Goal: Navigation & Orientation: Find specific page/section

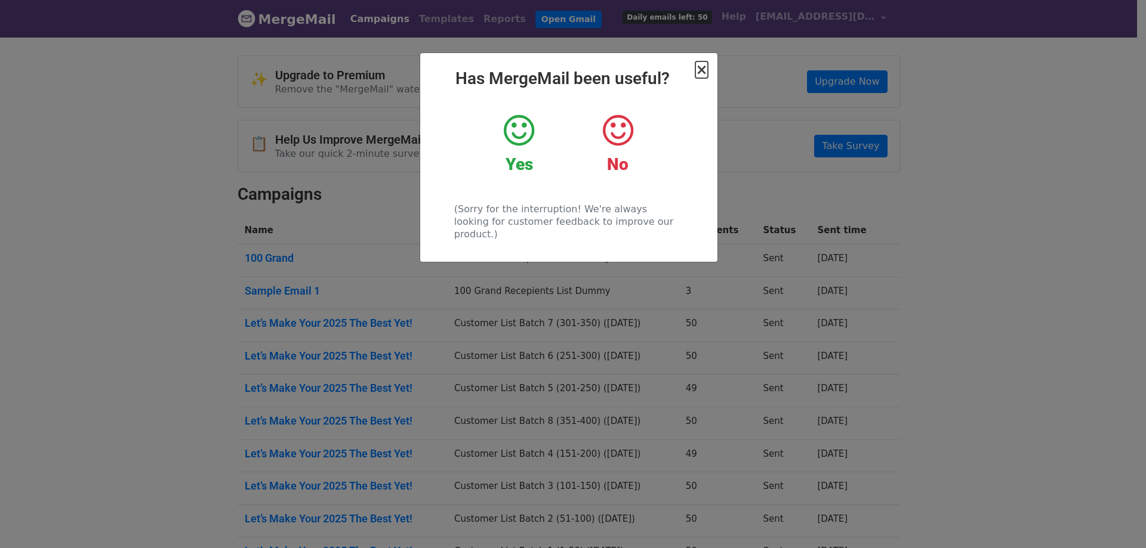
click at [702, 67] on span "×" at bounding box center [701, 69] width 12 height 17
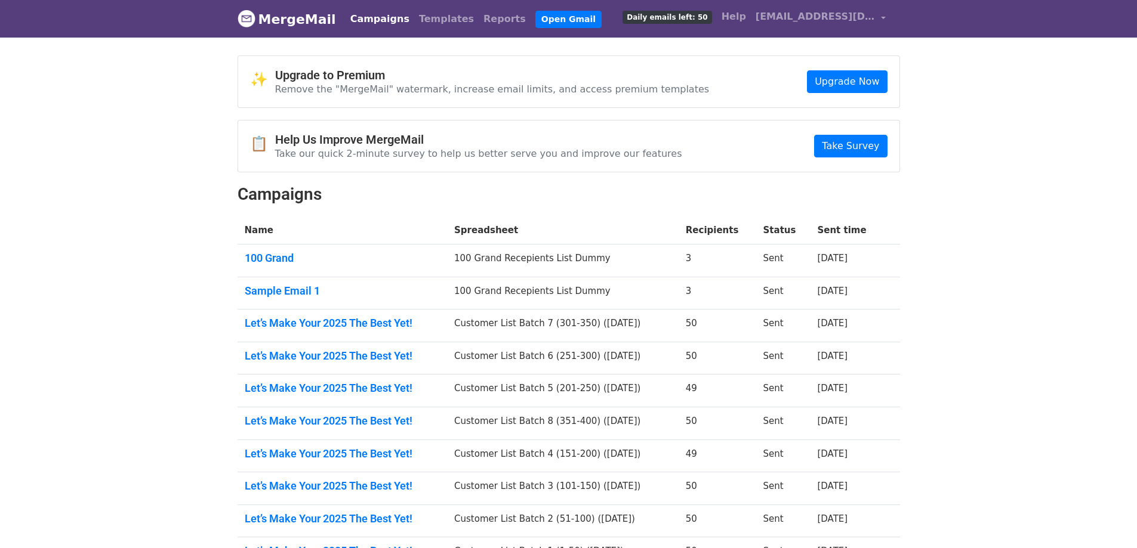
scroll to position [149, 0]
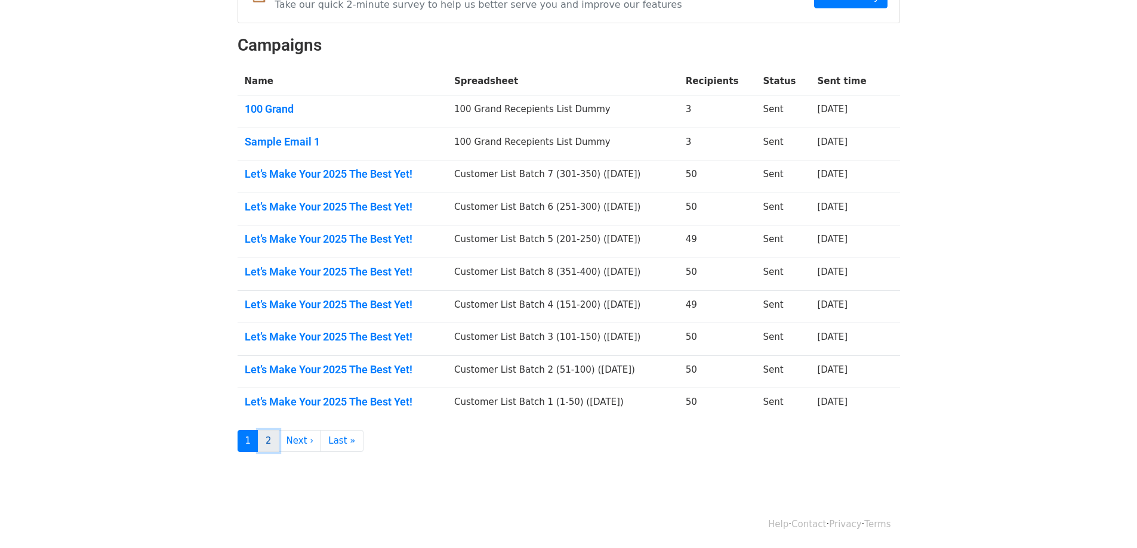
click at [266, 441] on link "2" at bounding box center [268, 441] width 21 height 22
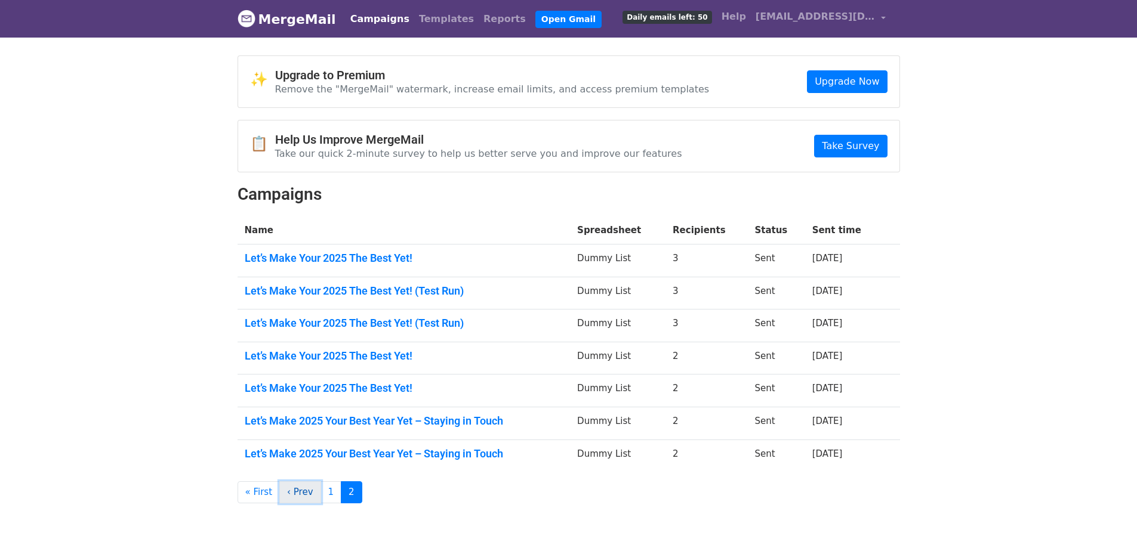
click at [289, 492] on link "‹ Prev" at bounding box center [300, 493] width 42 height 22
